Goal: Navigation & Orientation: Find specific page/section

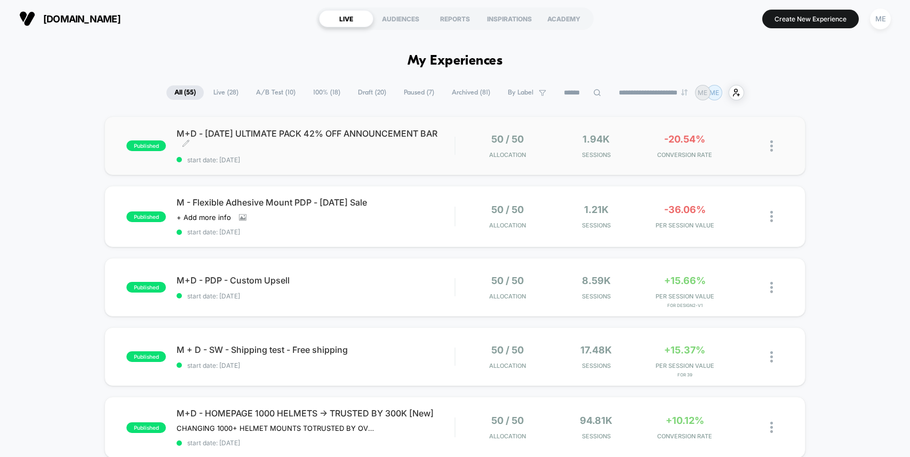
click at [369, 147] on span "M+D - [DATE] ULTIMATE PACK 42% OFF ANNOUNCEMENT BAR Click to edit experience de…" at bounding box center [316, 138] width 278 height 21
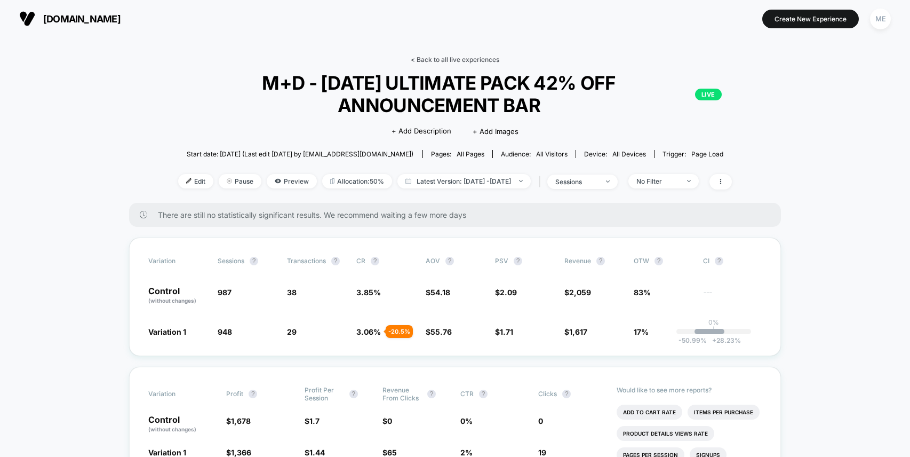
click at [437, 58] on link "< Back to all live experiences" at bounding box center [455, 59] width 89 height 8
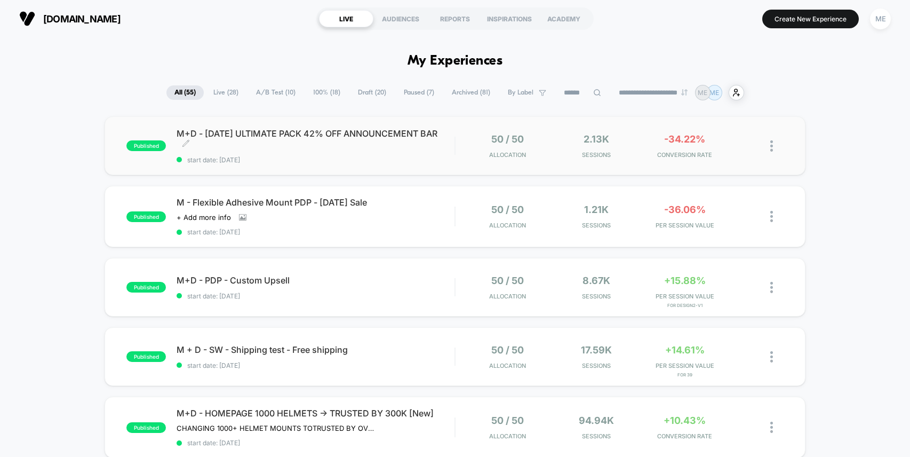
click at [348, 150] on div "M+D - [DATE] ULTIMATE PACK 42% OFF ANNOUNCEMENT BAR Click to edit experience de…" at bounding box center [316, 146] width 278 height 36
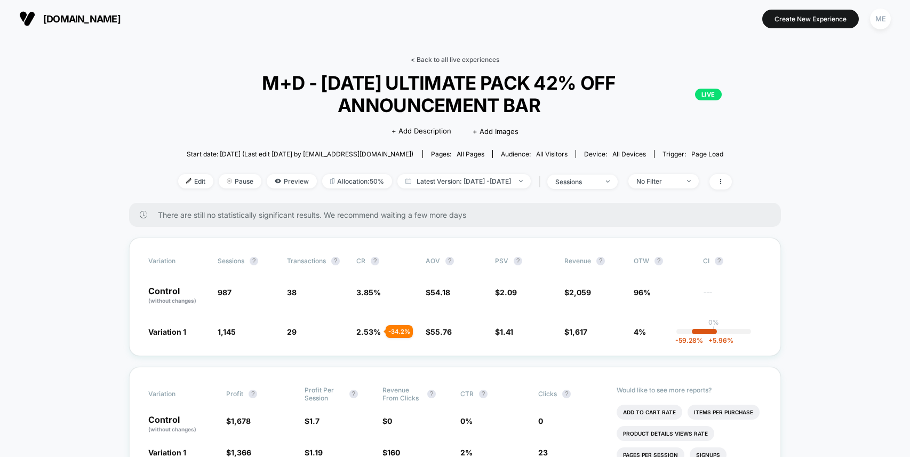
click at [443, 60] on link "< Back to all live experiences" at bounding box center [455, 59] width 89 height 8
